Goal: Task Accomplishment & Management: Manage account settings

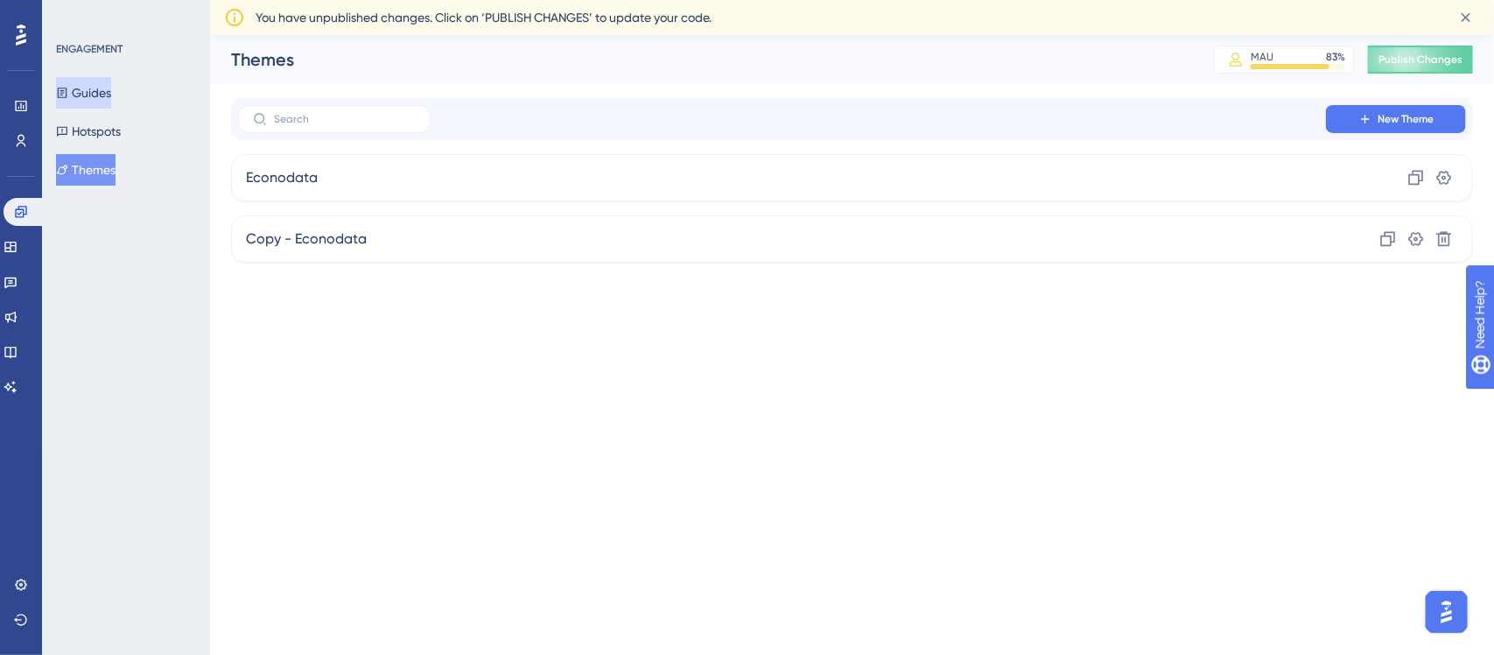
click at [110, 85] on button "Guides" at bounding box center [83, 93] width 55 height 32
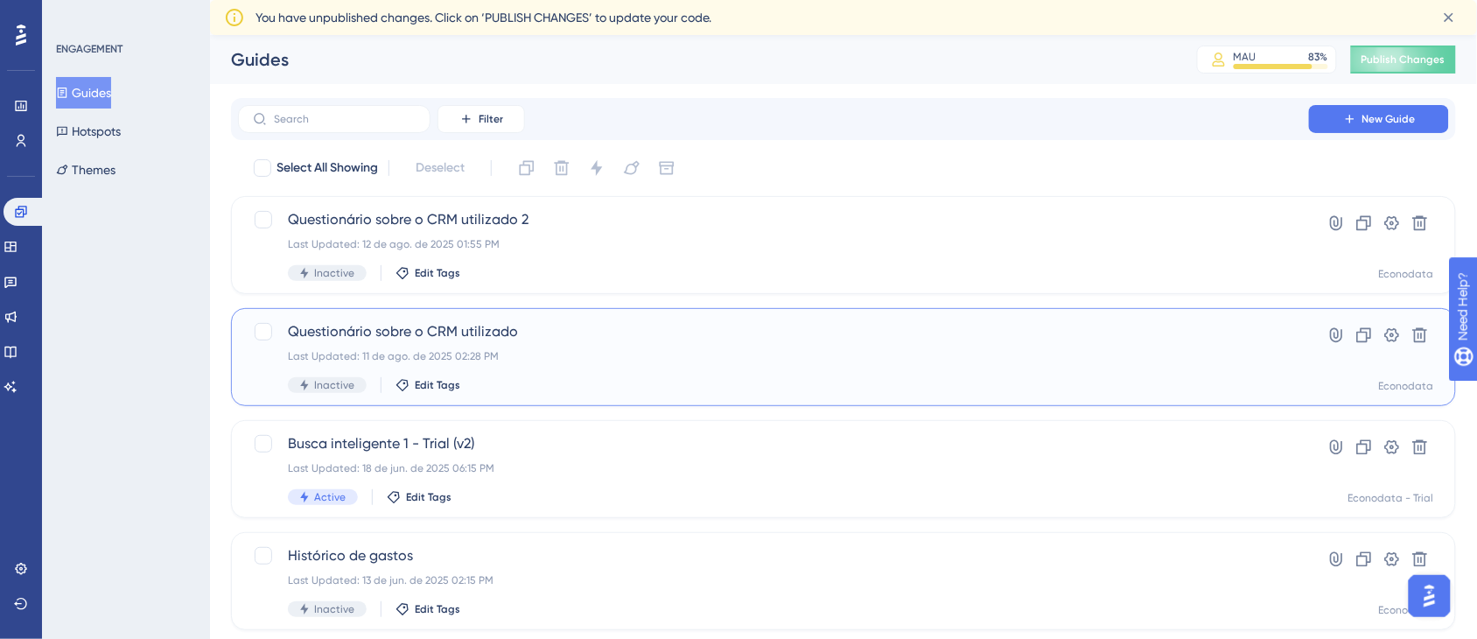
click at [534, 340] on span "Questionário sobre o CRM utilizado" at bounding box center [774, 331] width 972 height 21
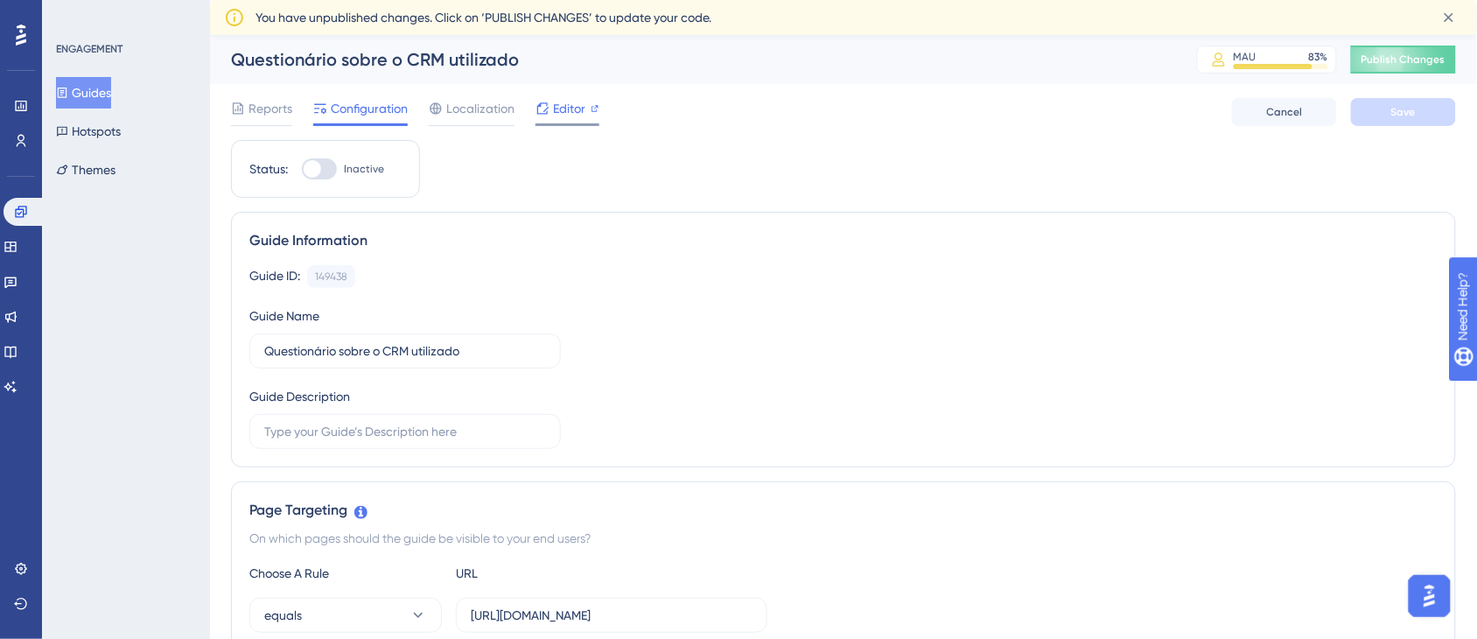
click at [570, 105] on span "Editor" at bounding box center [569, 108] width 32 height 21
click at [466, 111] on span "Localization" at bounding box center [480, 108] width 68 height 21
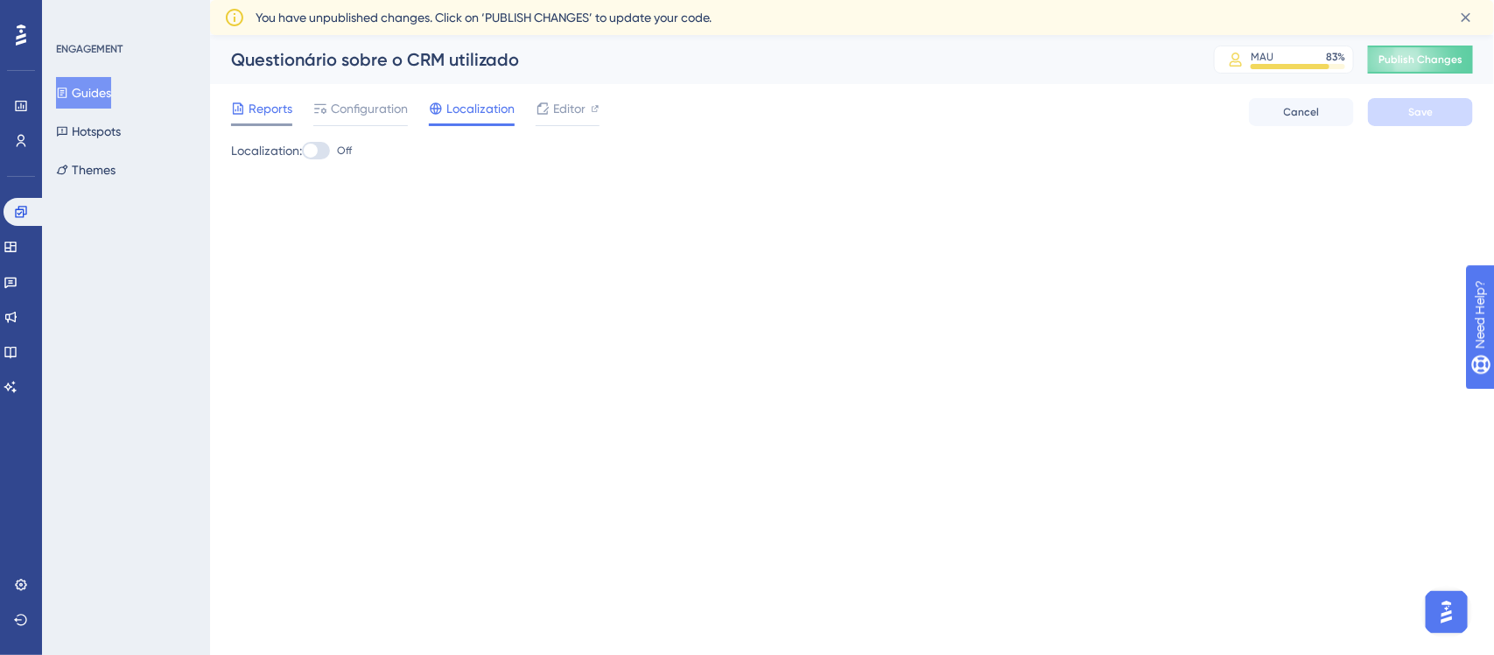
click at [263, 121] on div "Reports" at bounding box center [261, 112] width 61 height 28
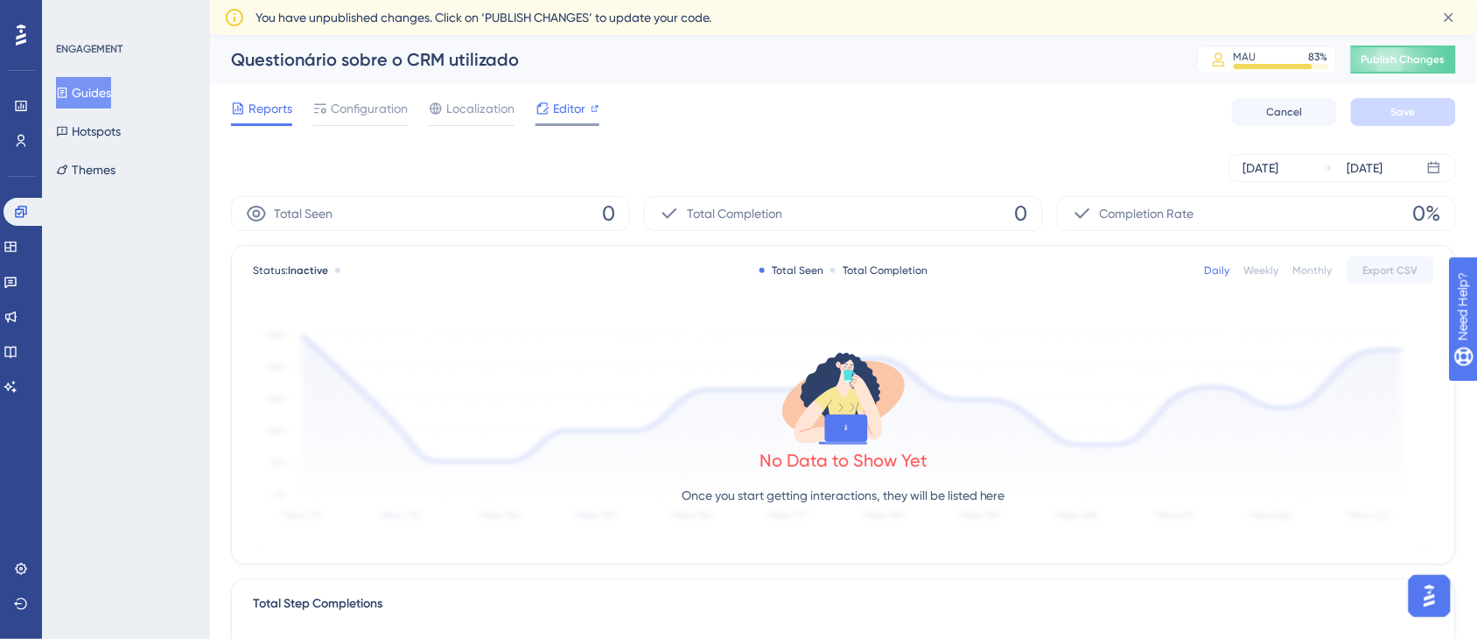
click at [587, 124] on div at bounding box center [568, 124] width 64 height 3
click at [388, 121] on div "Configuration" at bounding box center [360, 112] width 95 height 28
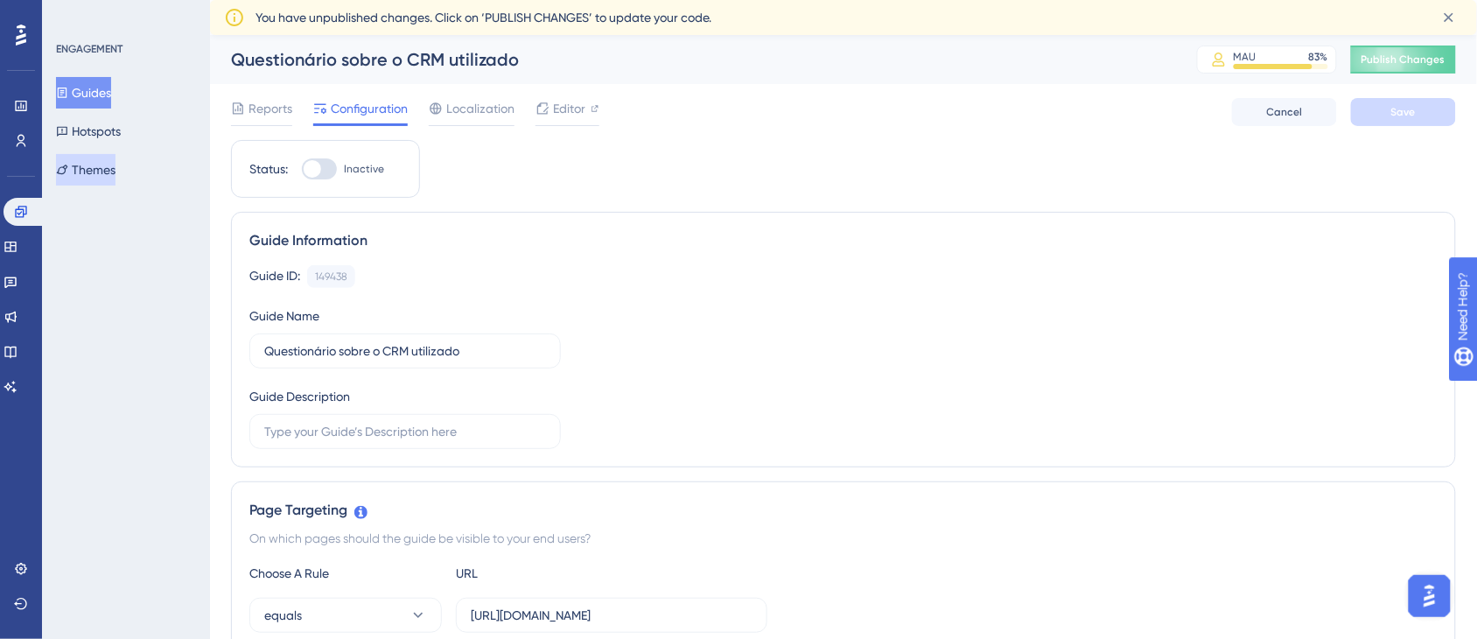
click at [116, 163] on button "Themes" at bounding box center [86, 170] width 60 height 32
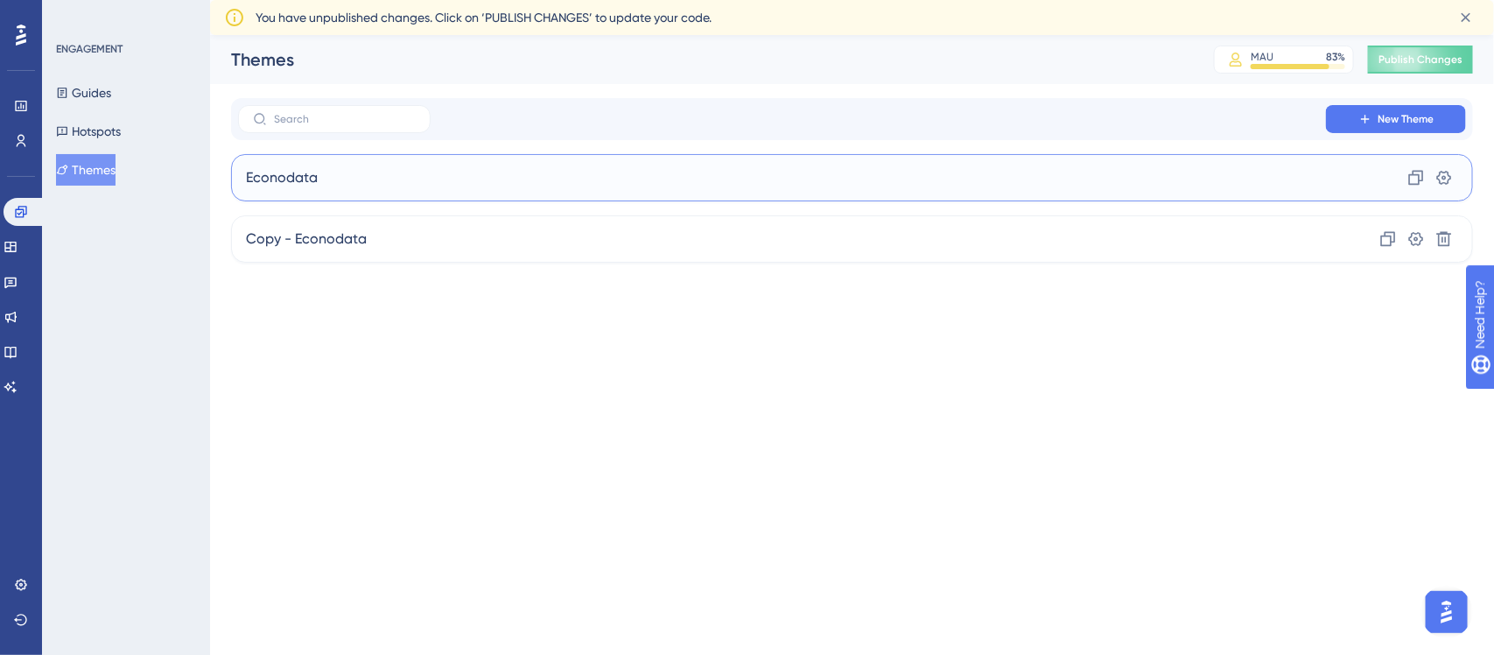
click at [767, 180] on div "Econodata Clone Settings" at bounding box center [852, 177] width 1242 height 47
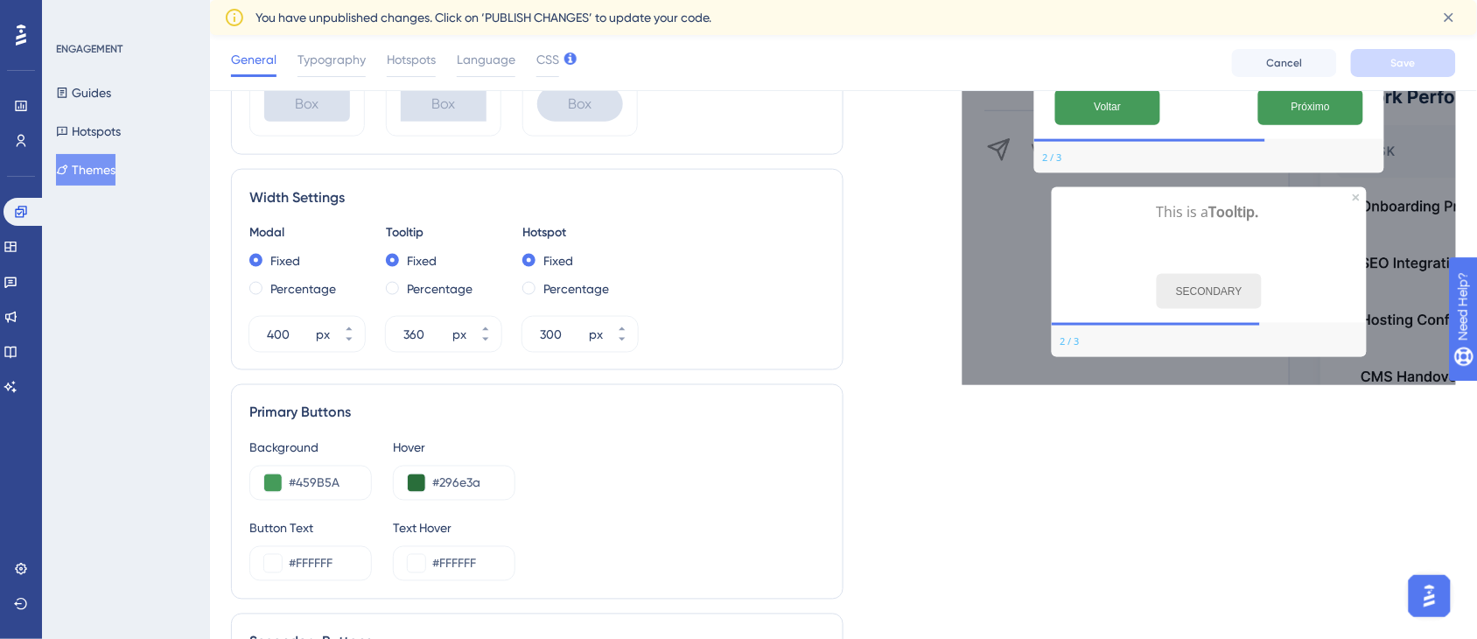
scroll to position [291, 0]
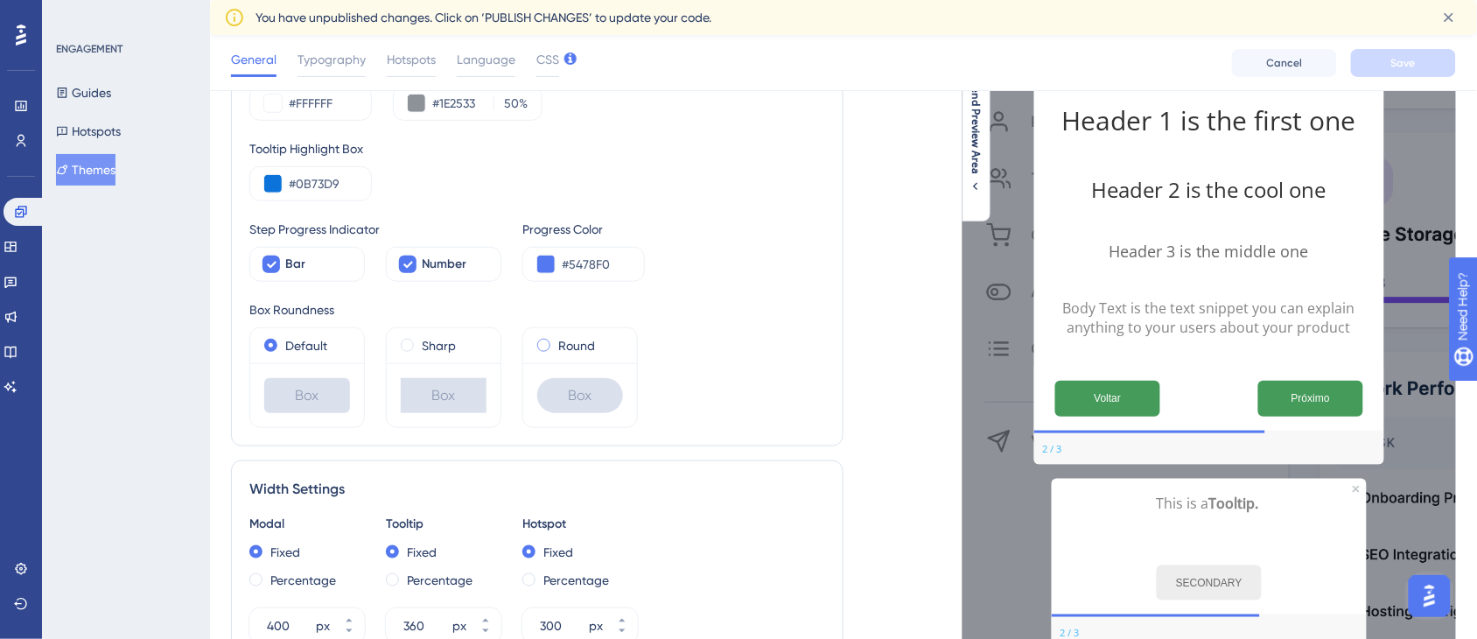
click at [551, 342] on div "Round" at bounding box center [580, 345] width 86 height 21
click at [261, 340] on div "Default" at bounding box center [307, 345] width 114 height 35
click at [269, 340] on span at bounding box center [270, 345] width 13 height 13
click at [283, 341] on input "radio" at bounding box center [283, 341] width 0 height 0
click at [423, 344] on label "Sharp" at bounding box center [439, 345] width 34 height 21
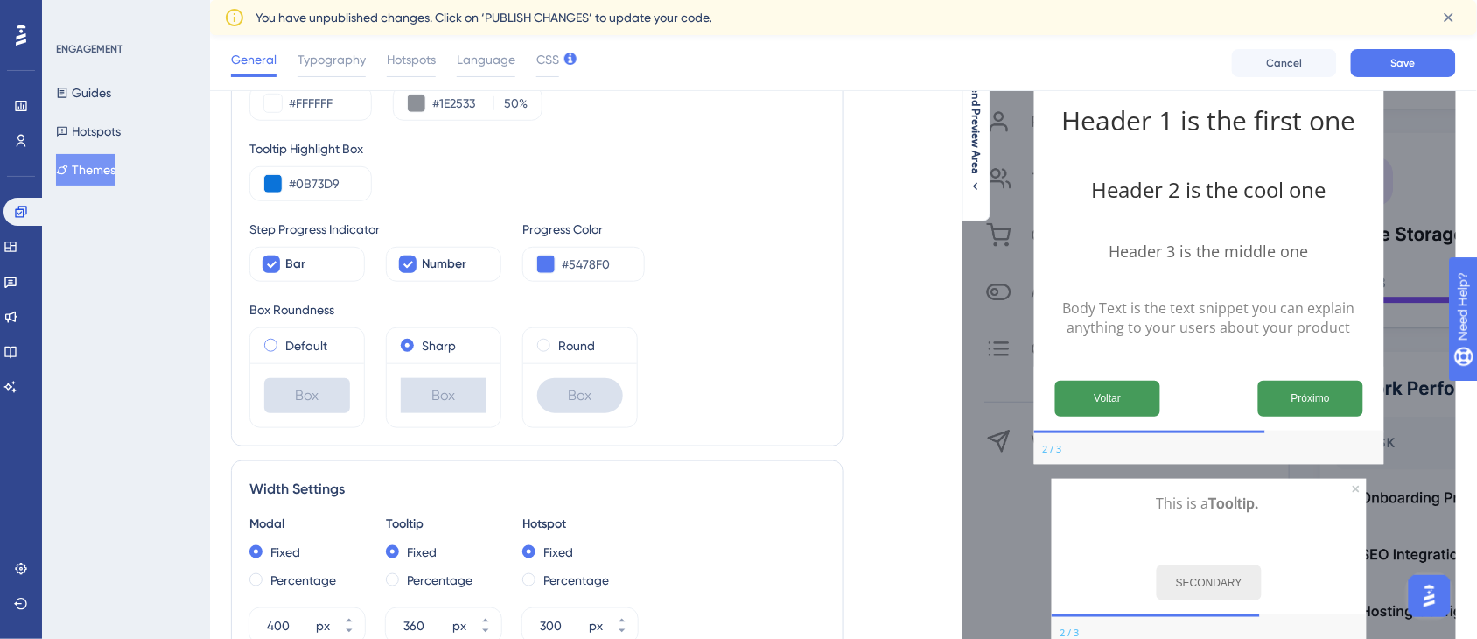
click at [313, 344] on label "Default" at bounding box center [306, 345] width 42 height 21
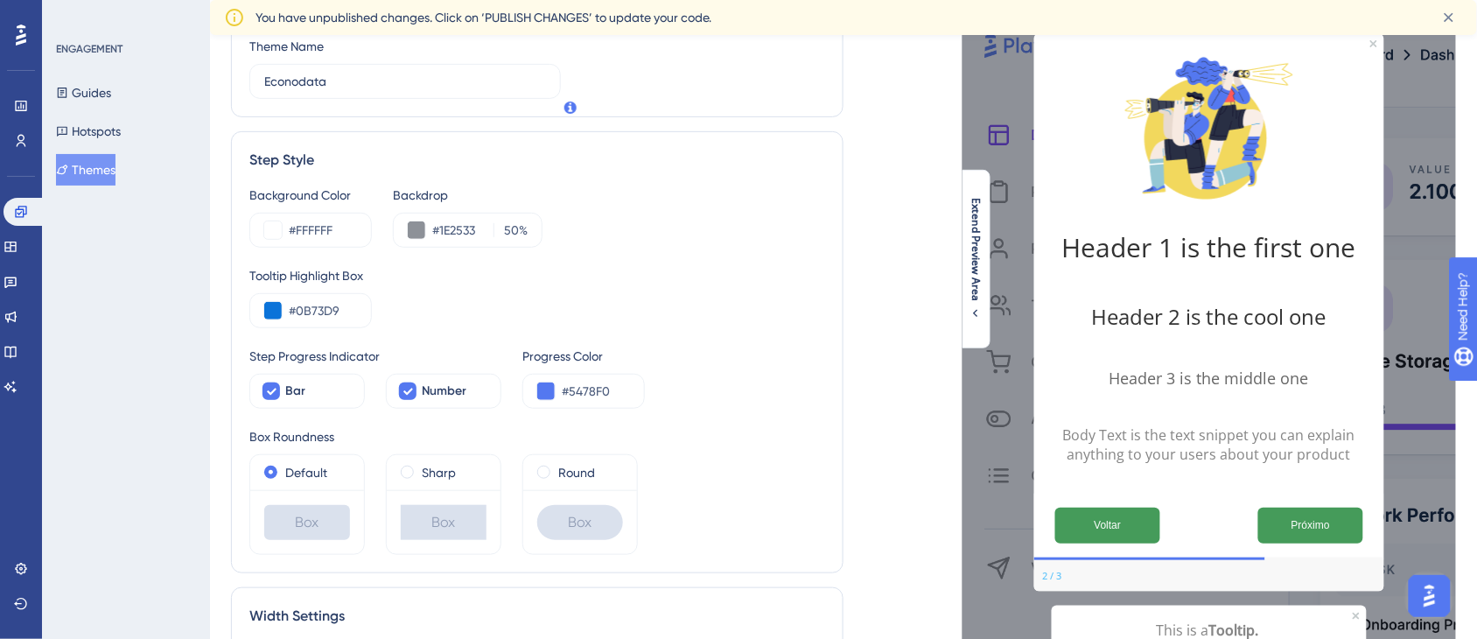
scroll to position [0, 0]
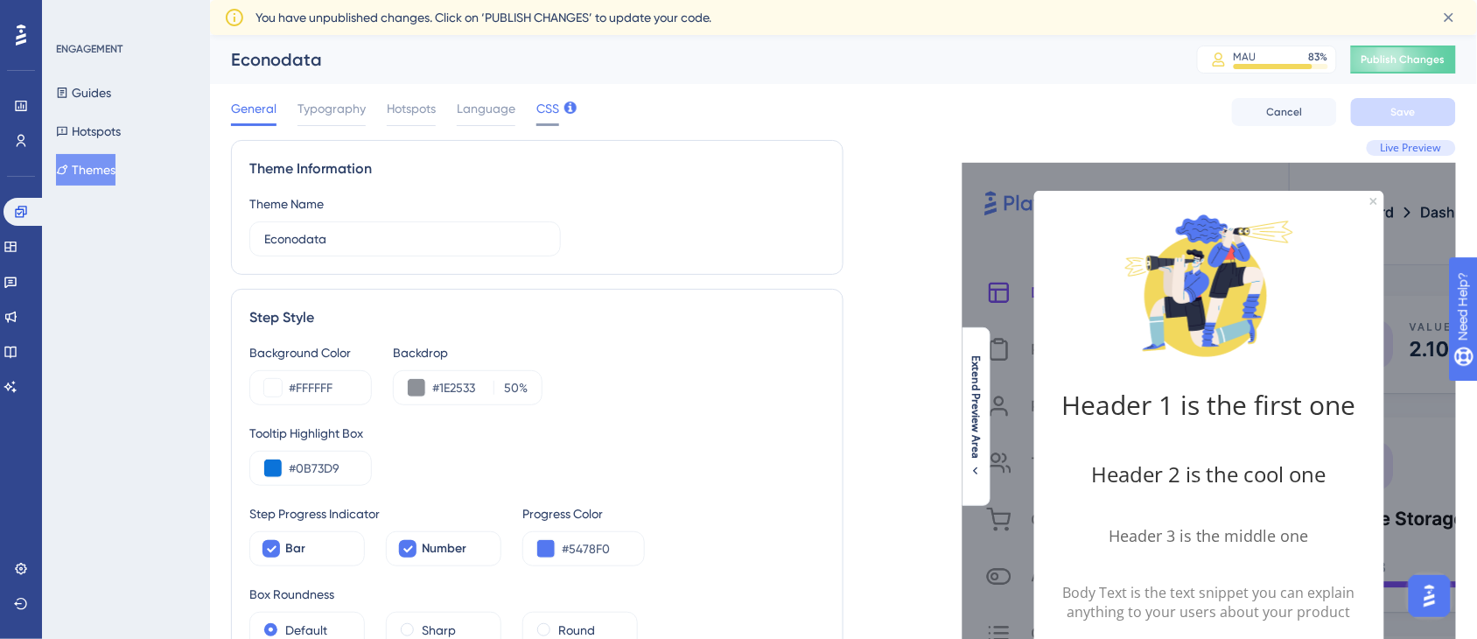
click at [547, 111] on span "CSS" at bounding box center [548, 108] width 23 height 21
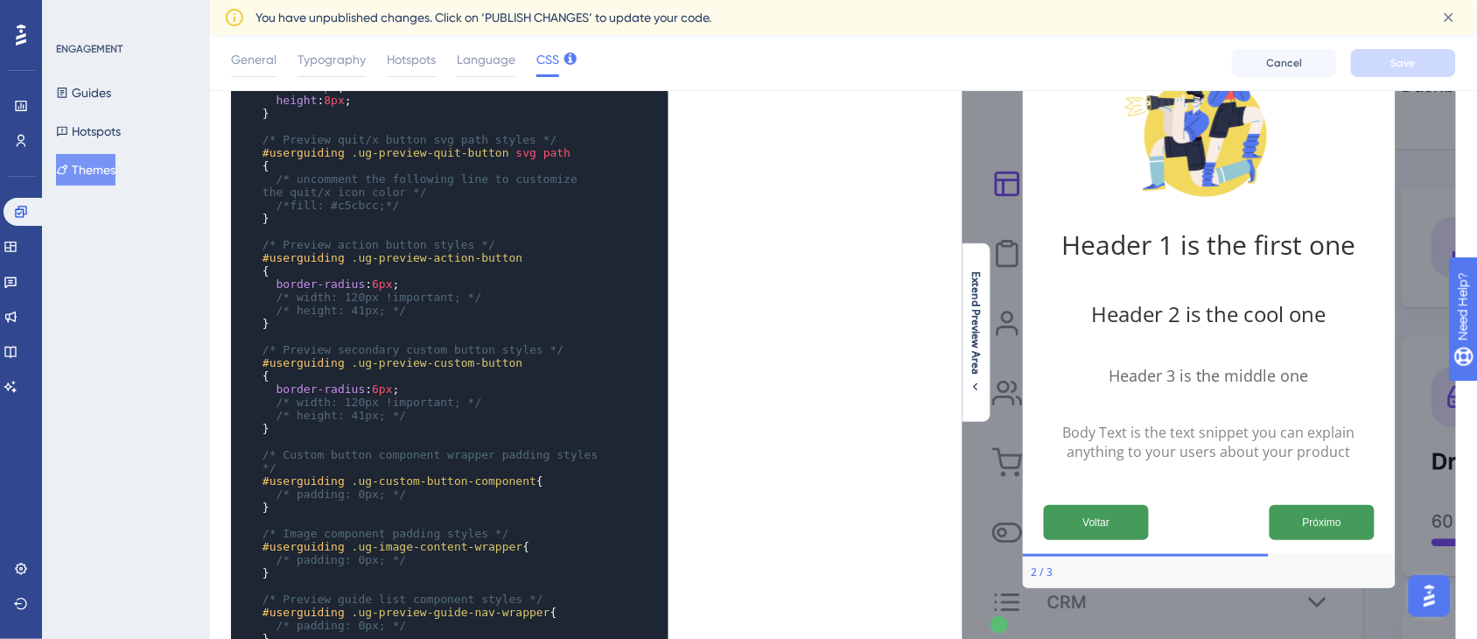
scroll to position [566, 0]
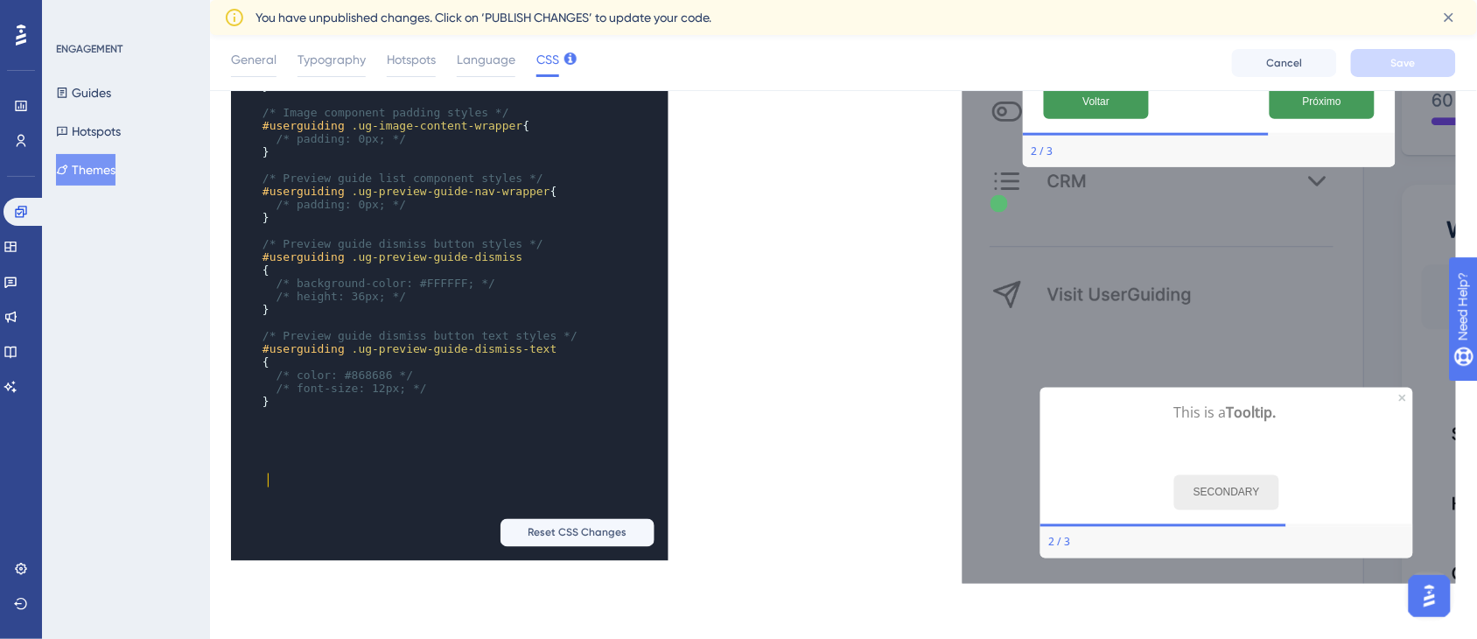
click at [355, 421] on pre "​" at bounding box center [432, 414] width 347 height 13
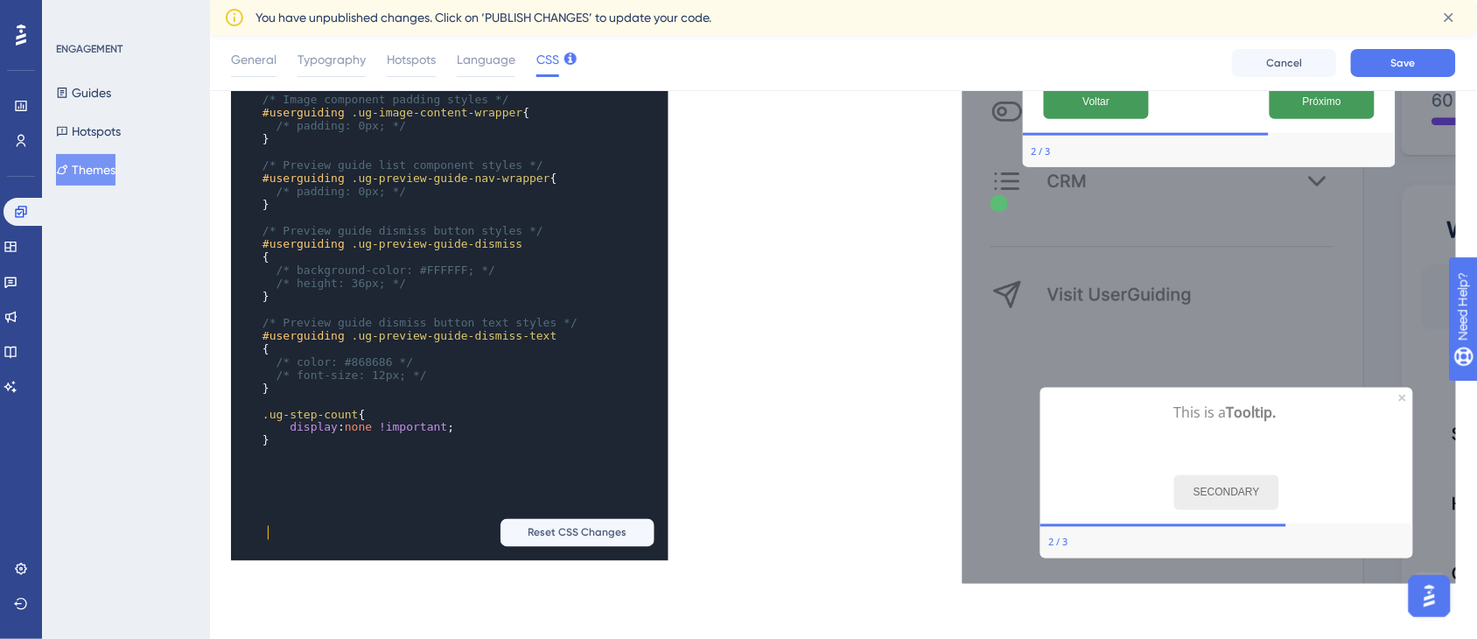
scroll to position [0, 0]
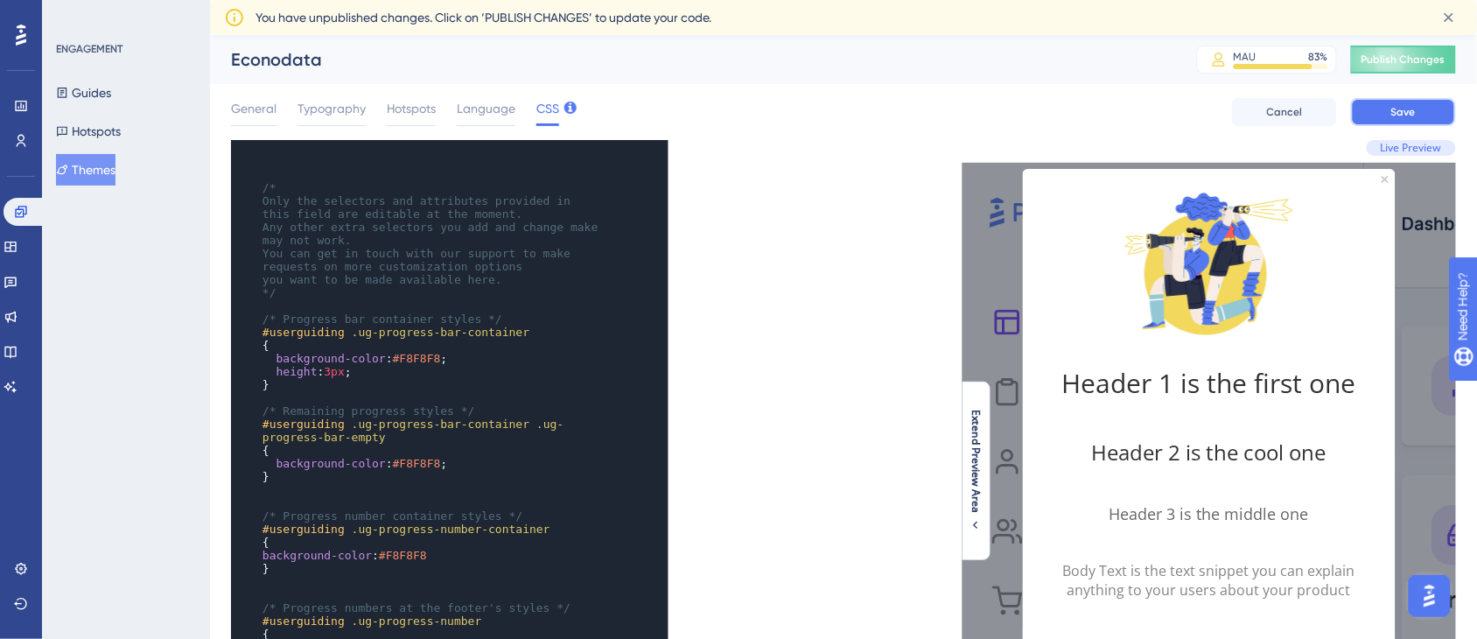
click at [1372, 103] on button "Save" at bounding box center [1403, 112] width 105 height 28
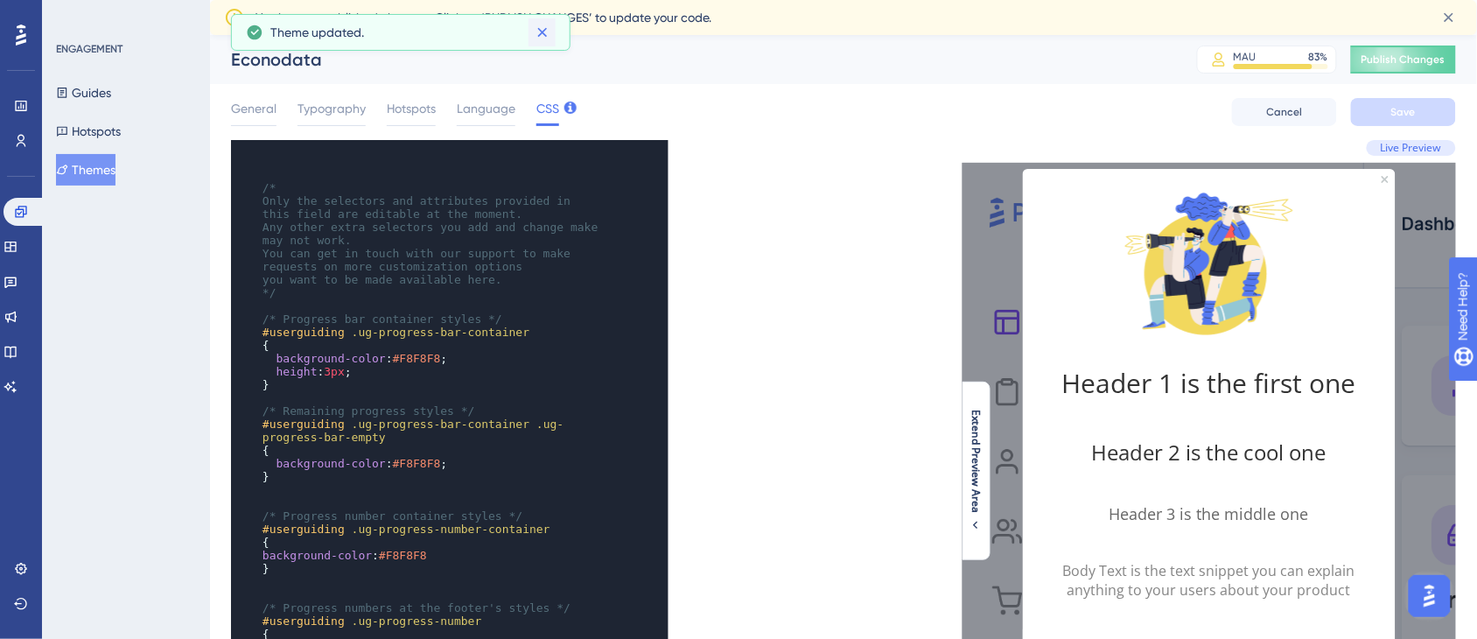
click at [550, 31] on icon at bounding box center [543, 33] width 18 height 18
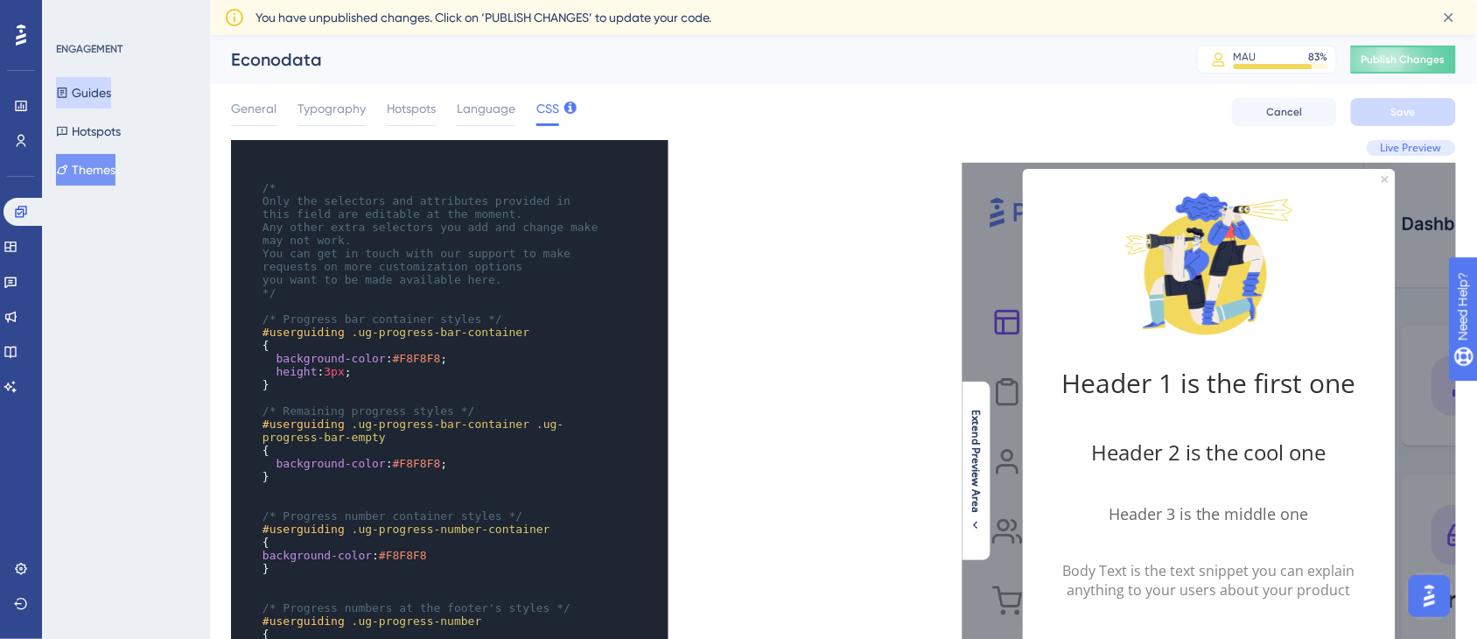
click at [111, 88] on button "Guides" at bounding box center [83, 93] width 55 height 32
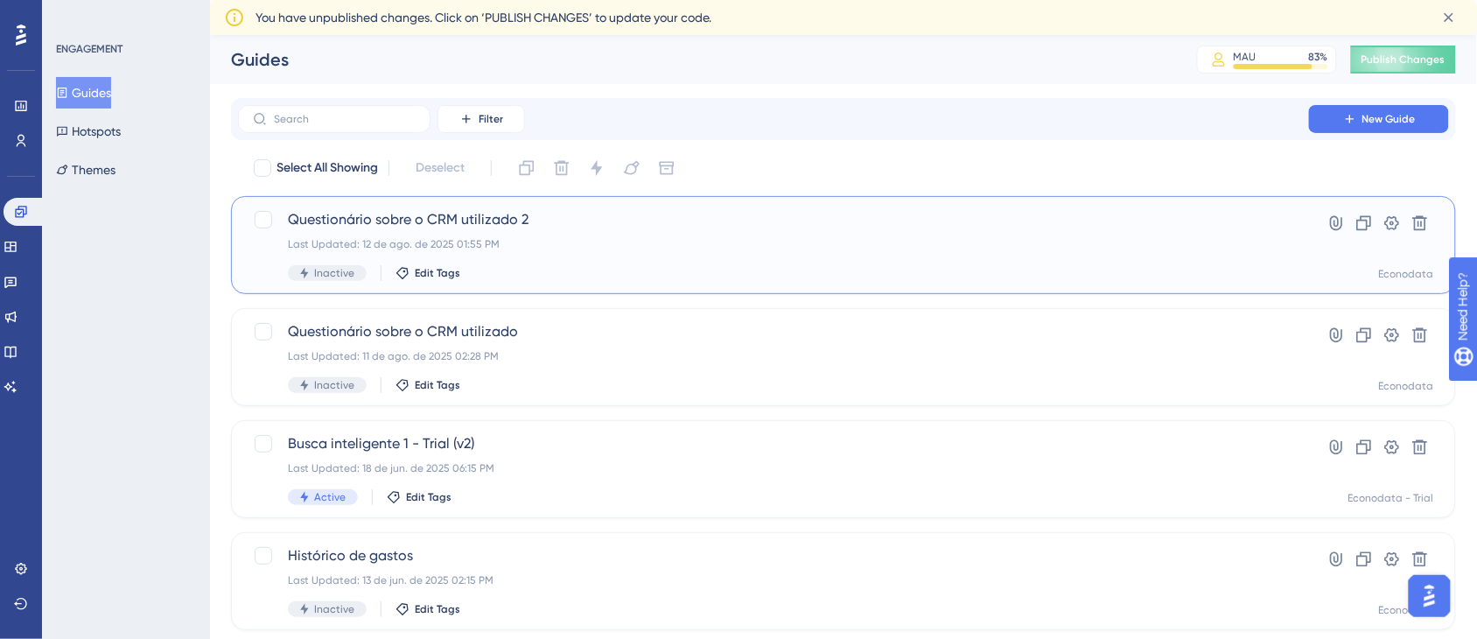
click at [486, 242] on div "Last Updated: 12 de ago. de 2025 01:55 PM" at bounding box center [774, 244] width 972 height 14
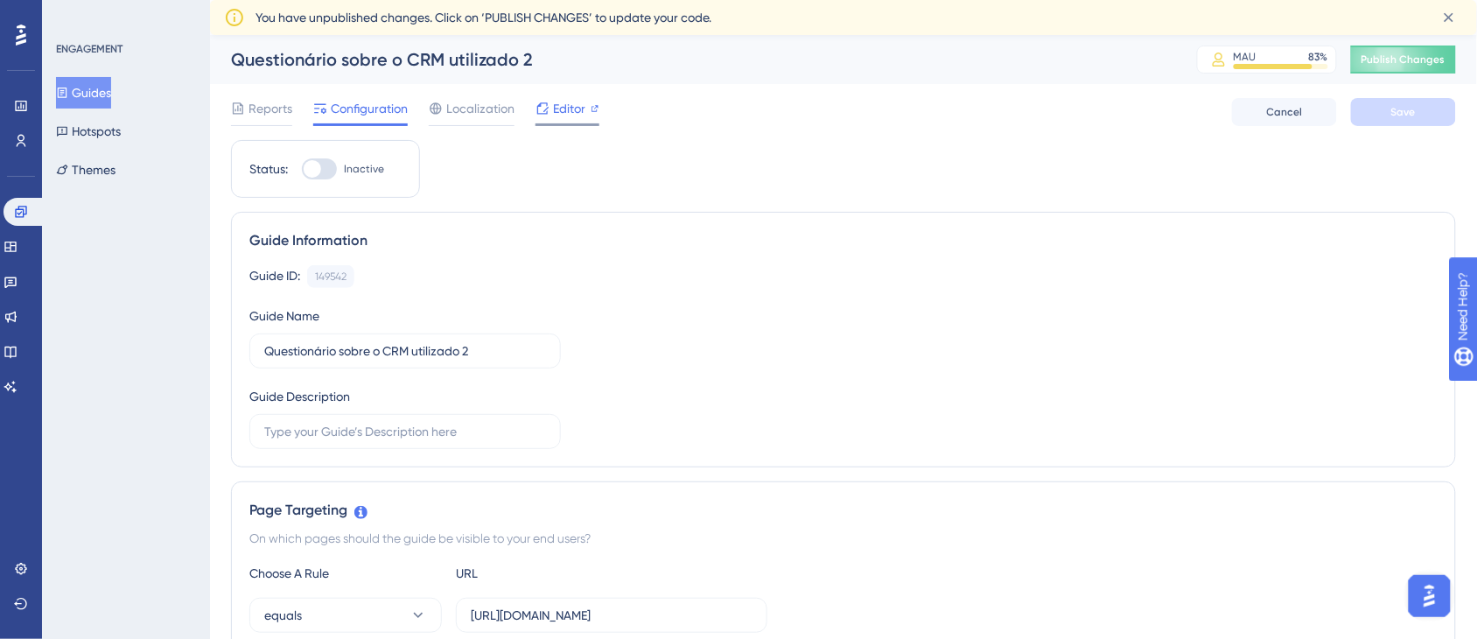
click at [567, 106] on span "Editor" at bounding box center [569, 108] width 32 height 21
click at [109, 169] on button "Themes" at bounding box center [86, 170] width 60 height 32
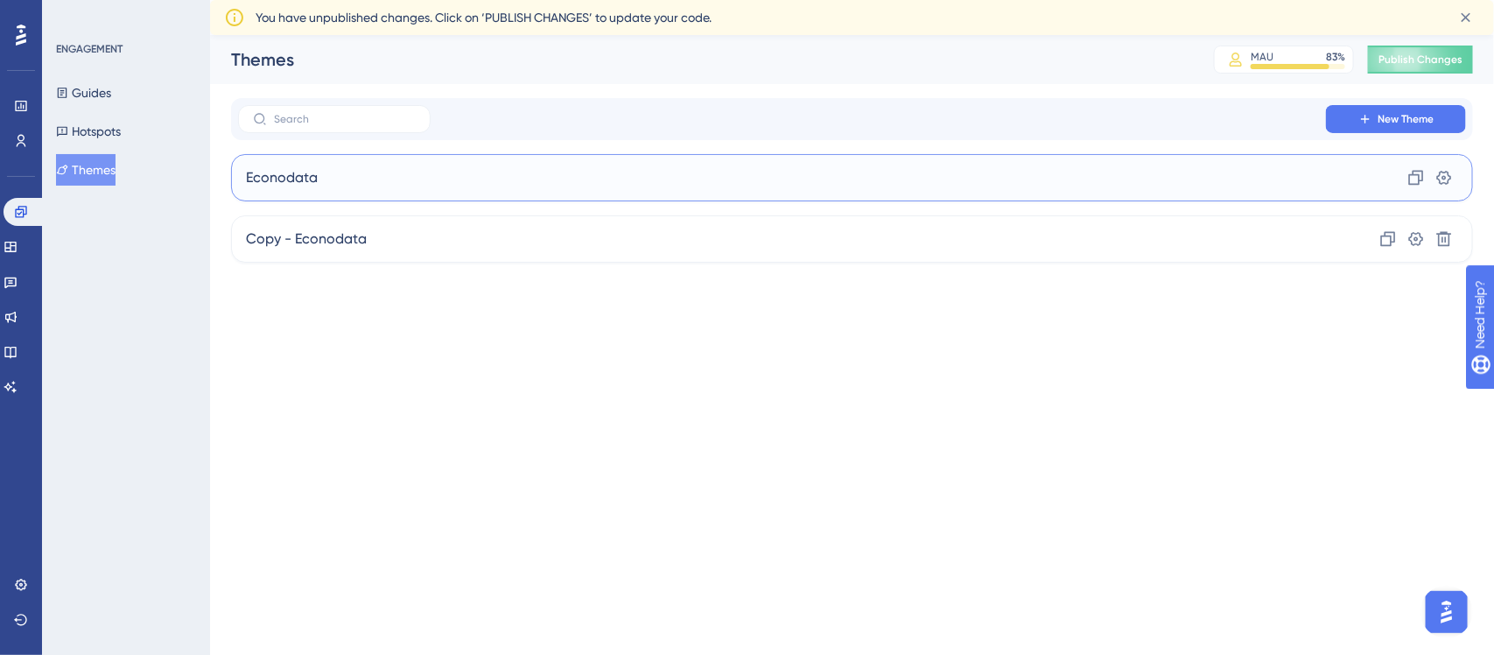
click at [545, 175] on div "Econodata Clone Settings" at bounding box center [852, 177] width 1242 height 47
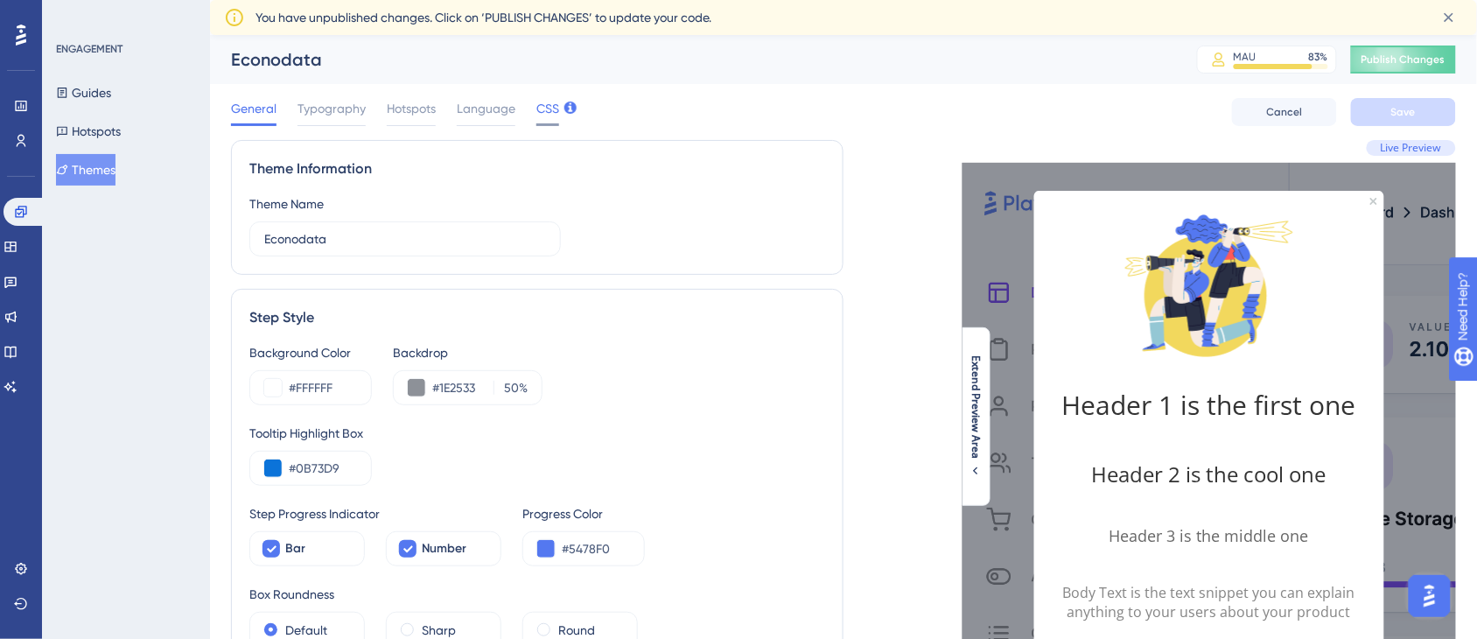
click at [551, 102] on span "CSS" at bounding box center [548, 108] width 23 height 21
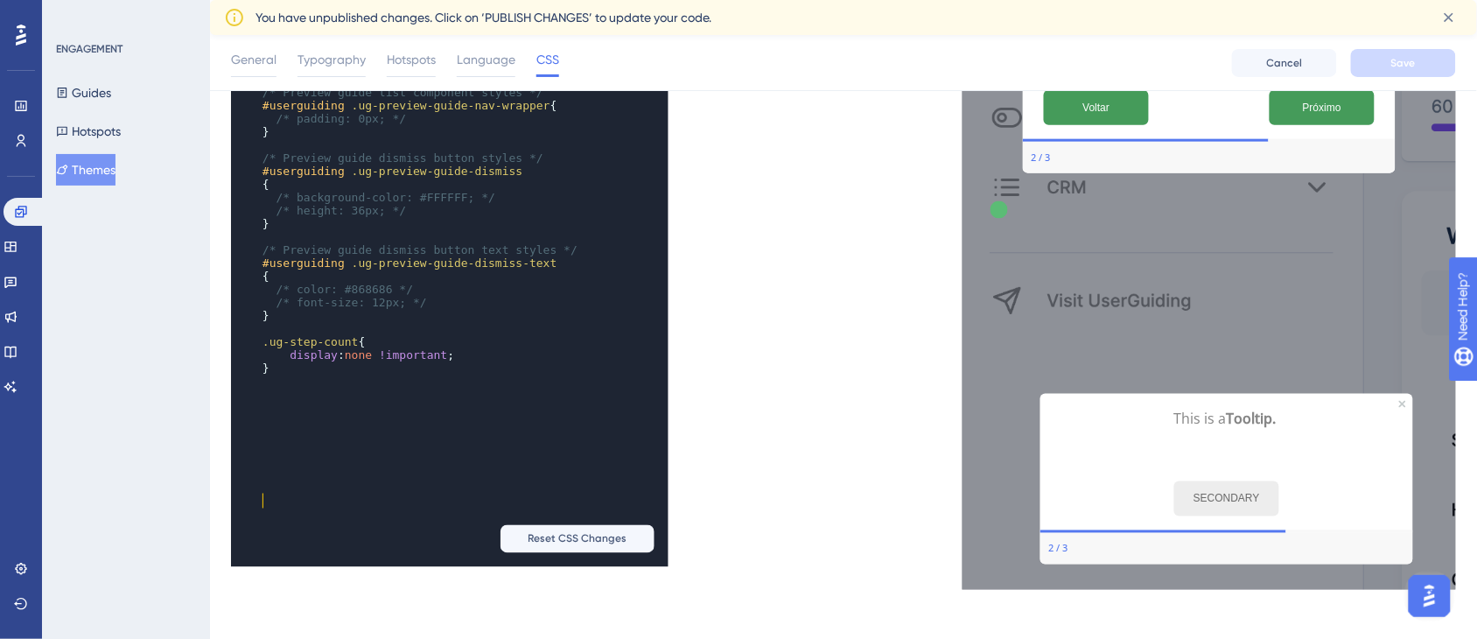
scroll to position [566, 0]
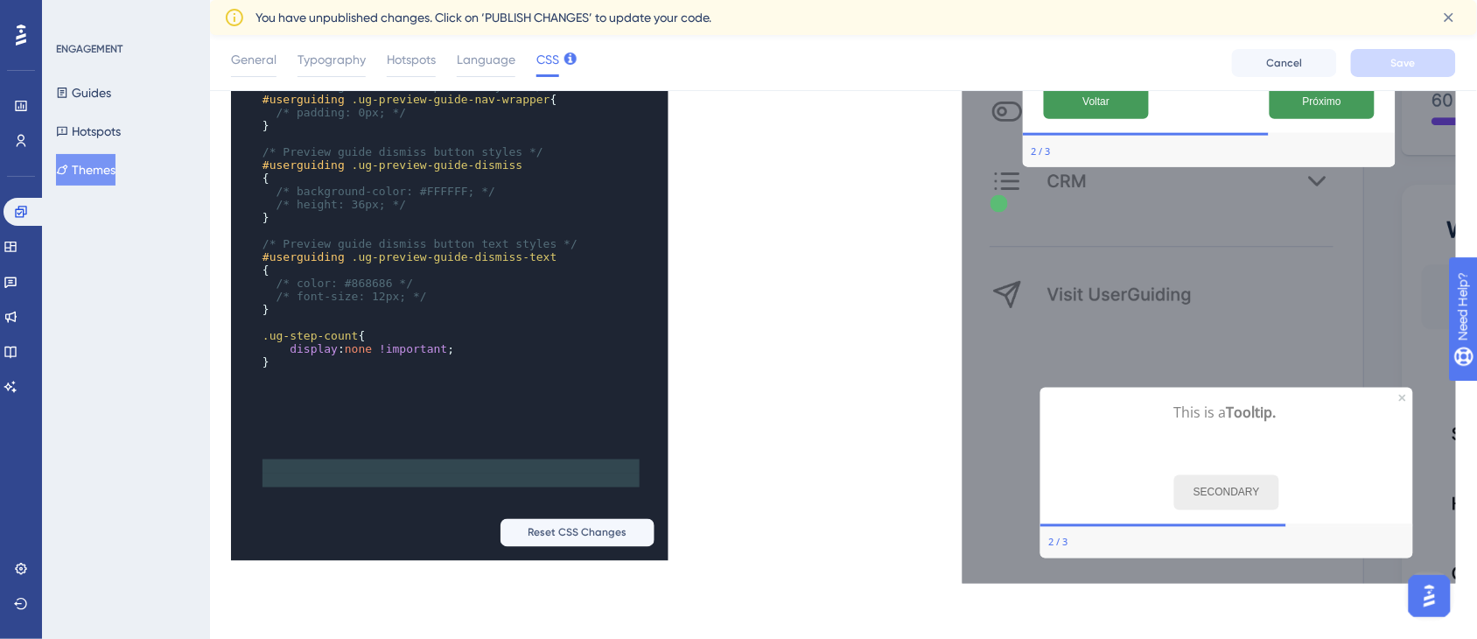
type textarea ".ug-step-count { display: none !important; }"
drag, startPoint x: 347, startPoint y: 484, endPoint x: 223, endPoint y: 442, distance: 130.4
click at [223, 442] on div "Performance Users Engagement Widgets Feedback Product Updates Knowledge Base AI…" at bounding box center [843, 40] width 1267 height 1143
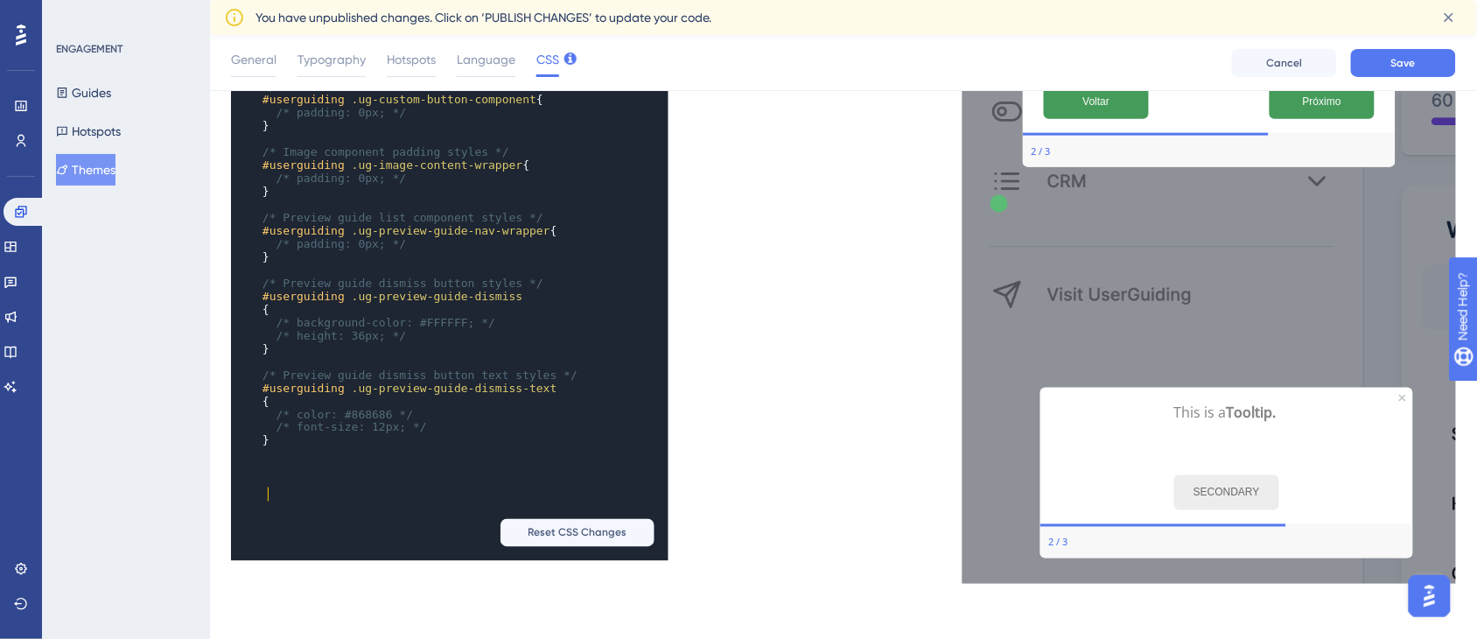
scroll to position [1914, 0]
click at [289, 531] on div "x { color : -webkit- link ; text-decoration : underline ; } ​ /* Preview quit/x…" at bounding box center [447, 74] width 433 height 986
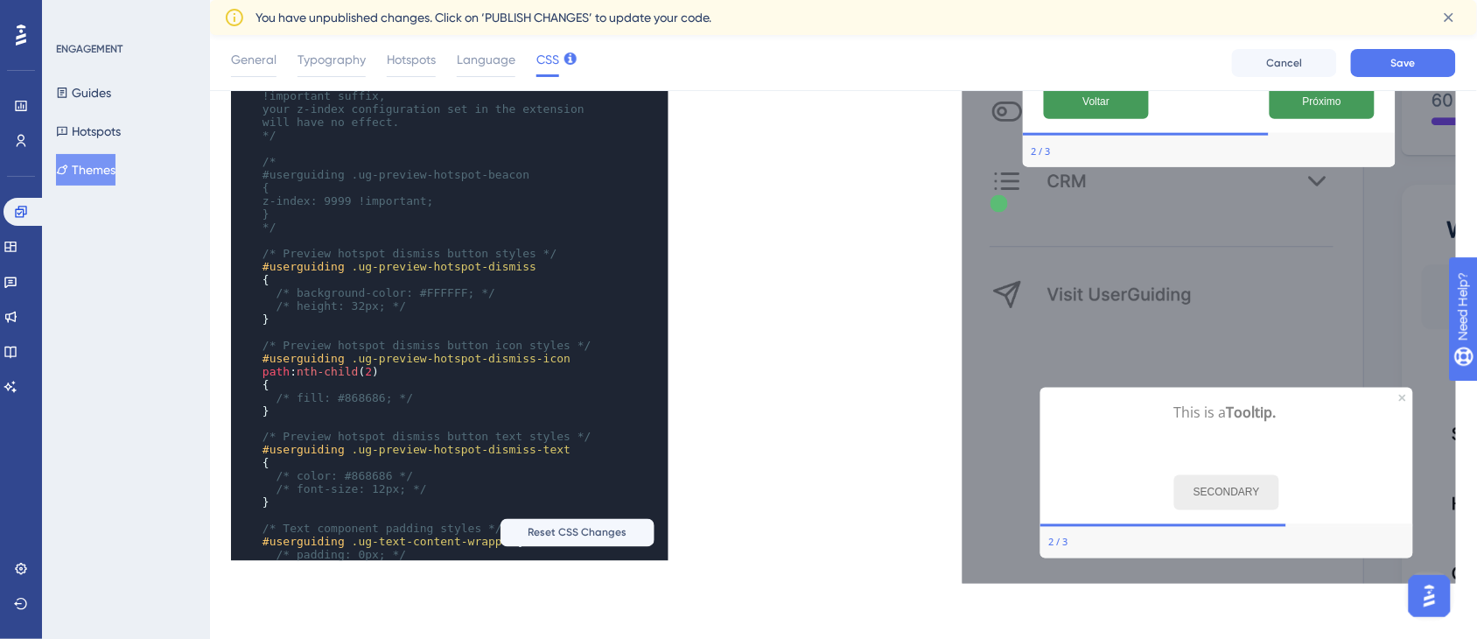
scroll to position [0, 0]
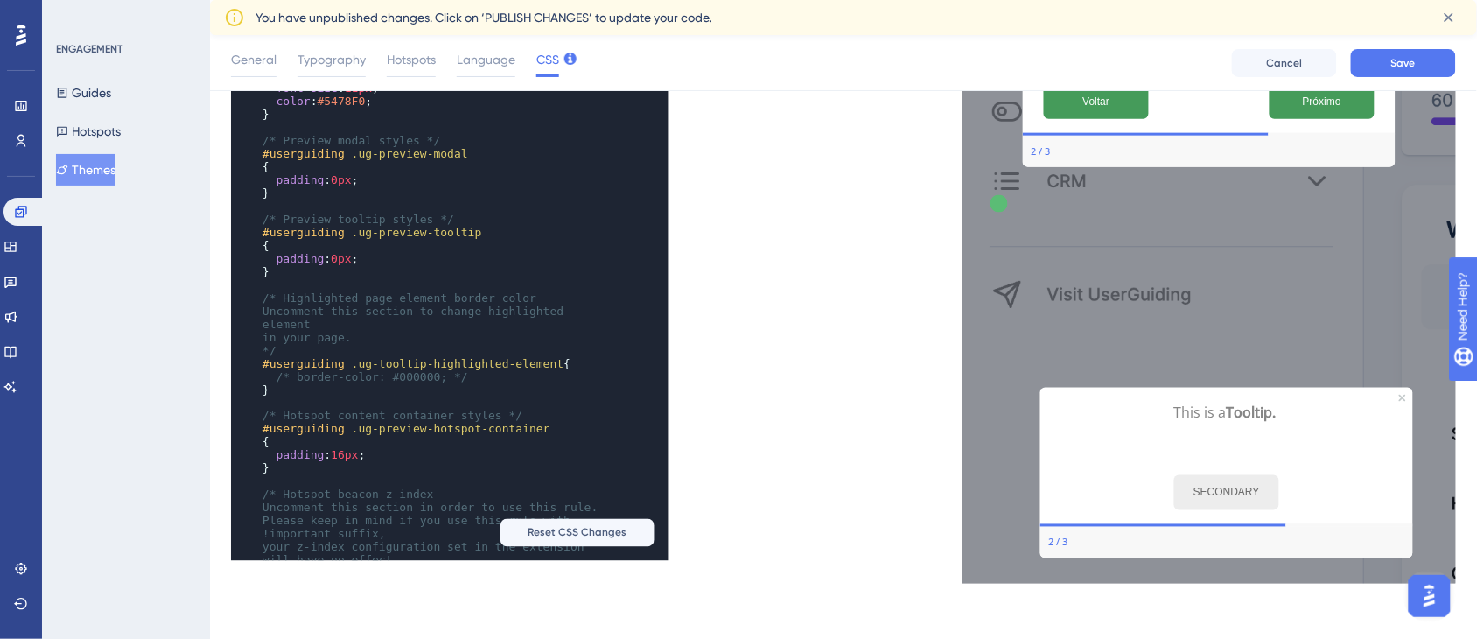
click at [1379, 45] on div "General Typography Hotspots Language CSS Cancel Save" at bounding box center [843, 63] width 1267 height 56
click at [1389, 55] on button "Save" at bounding box center [1403, 63] width 105 height 28
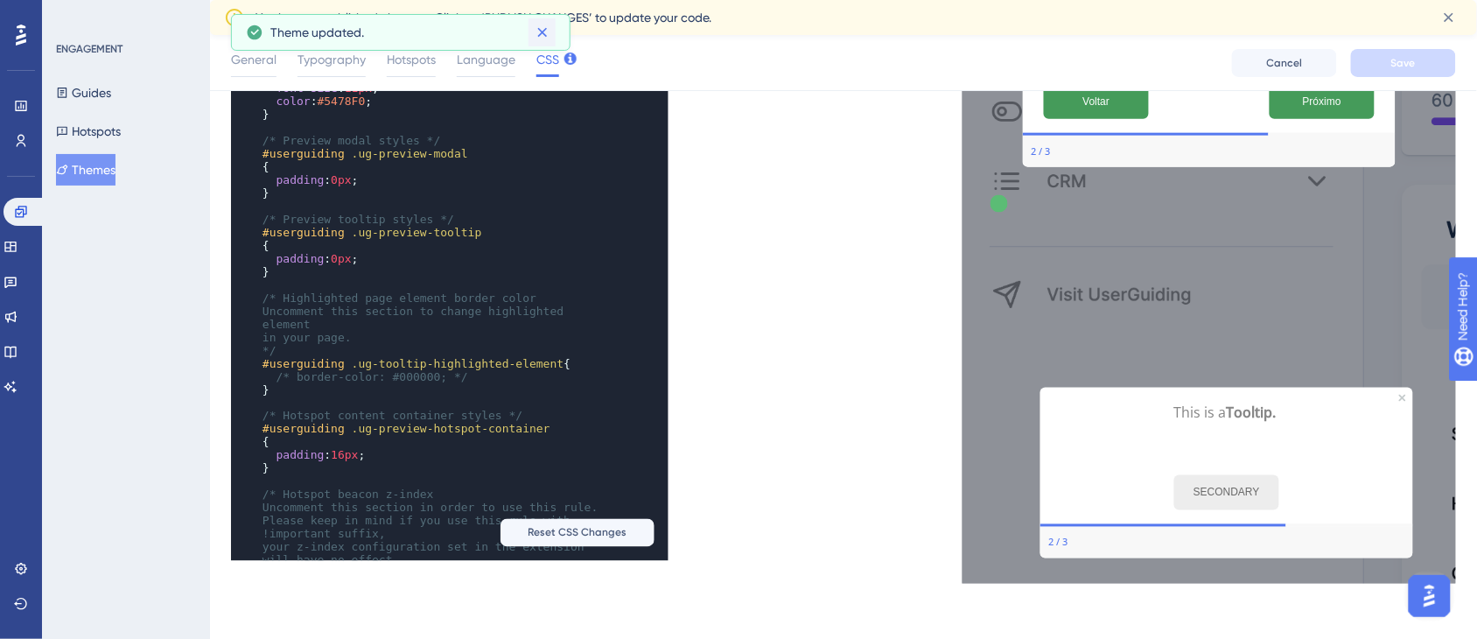
click at [548, 33] on icon at bounding box center [543, 33] width 18 height 18
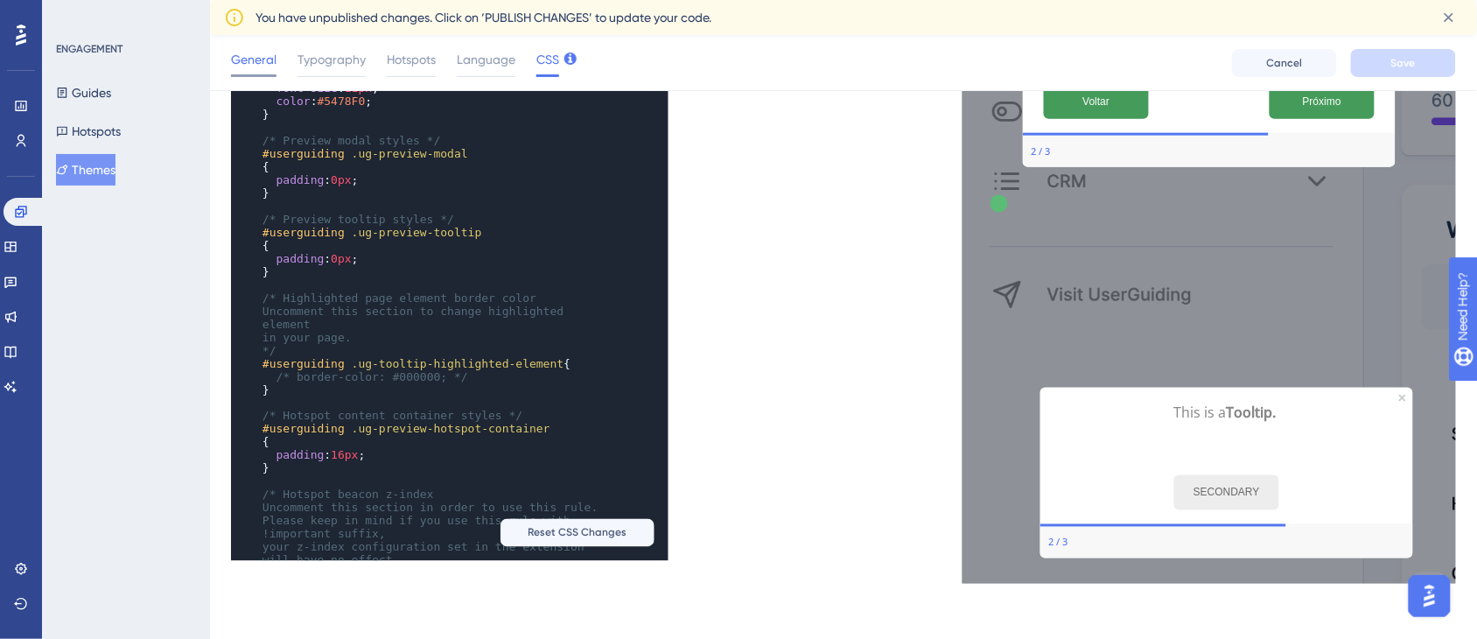
click at [256, 57] on span "General" at bounding box center [254, 59] width 46 height 21
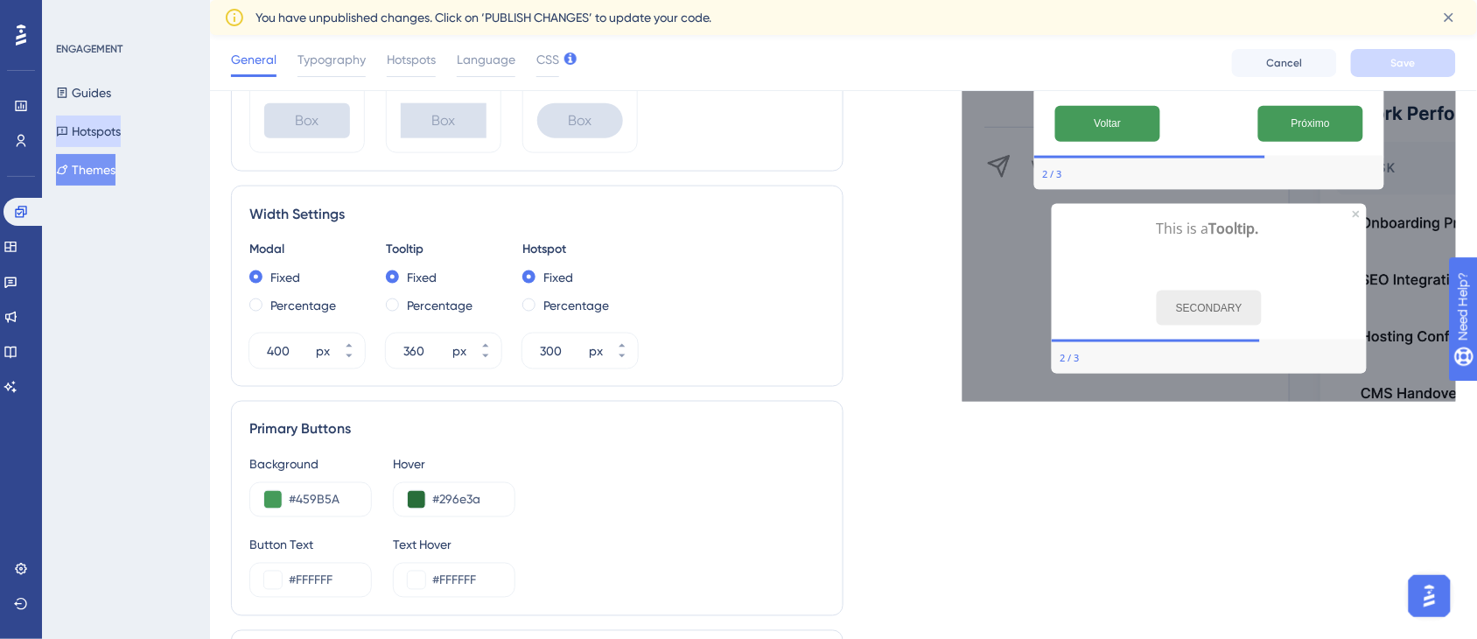
click at [107, 123] on button "Hotspots" at bounding box center [88, 132] width 65 height 32
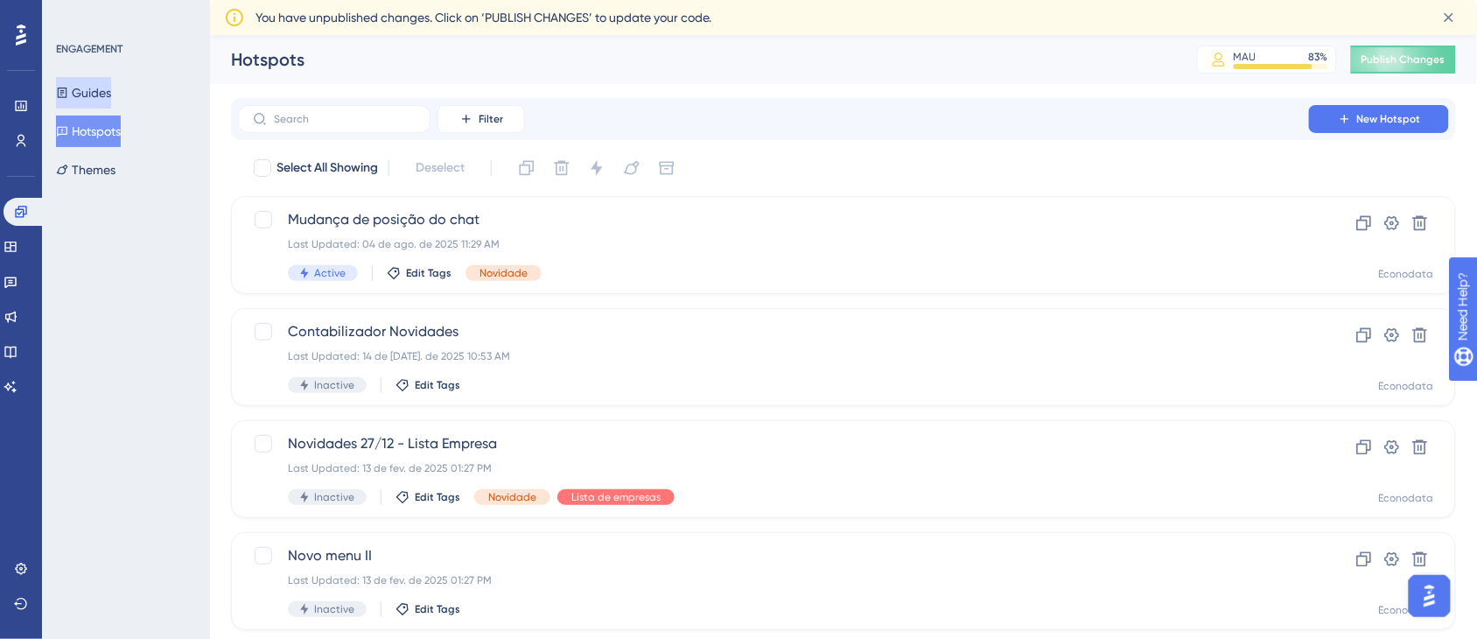
click at [106, 96] on button "Guides" at bounding box center [83, 93] width 55 height 32
